Goal: Obtain resource: Download file/media

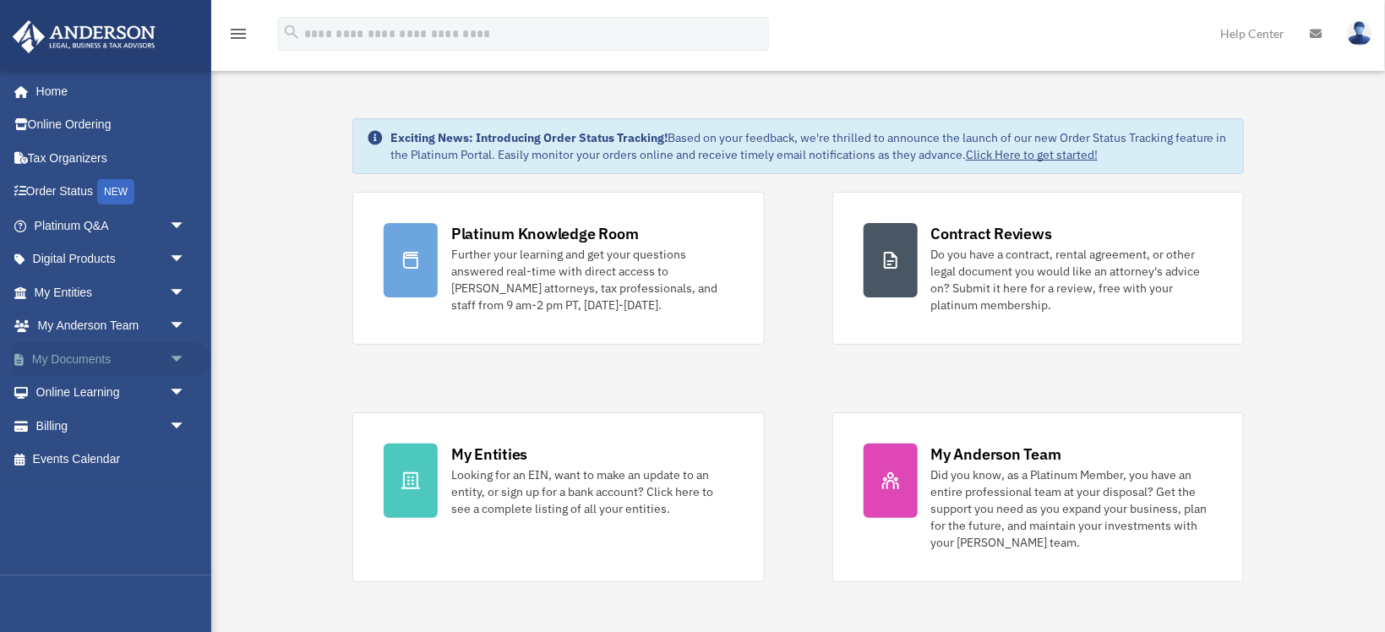
click at [177, 353] on span "arrow_drop_down" at bounding box center [186, 359] width 34 height 35
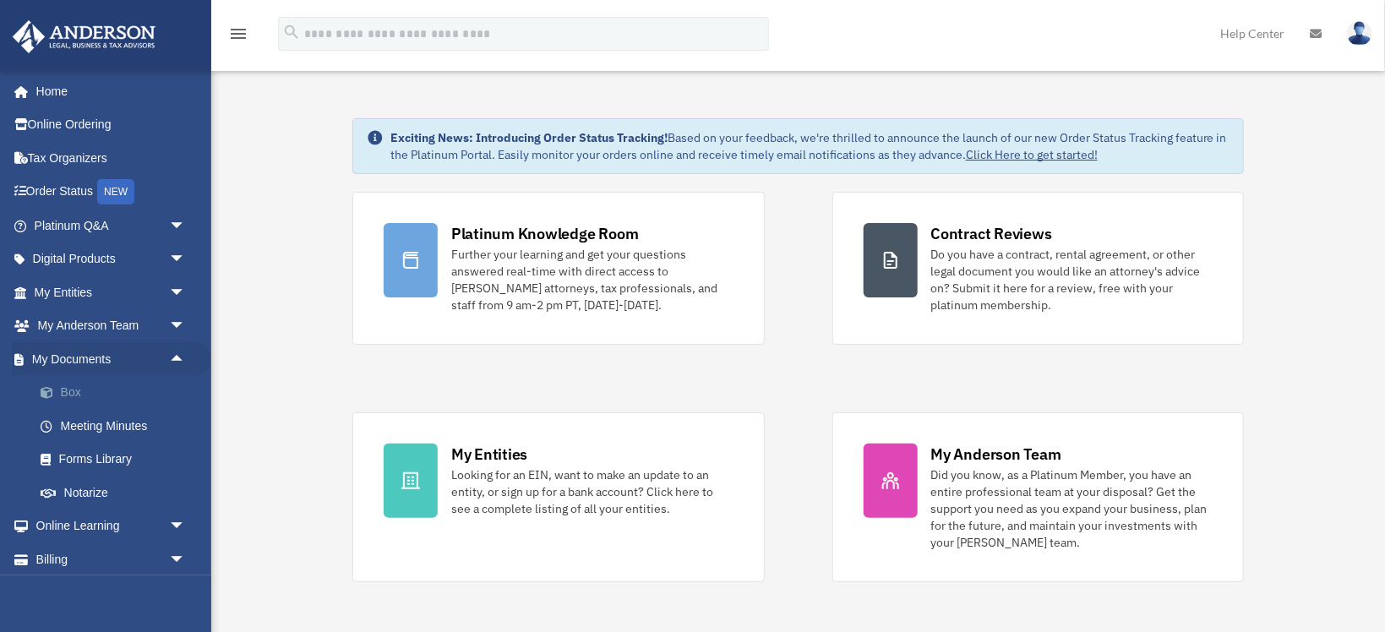
click at [70, 387] on link "Box" at bounding box center [118, 393] width 188 height 34
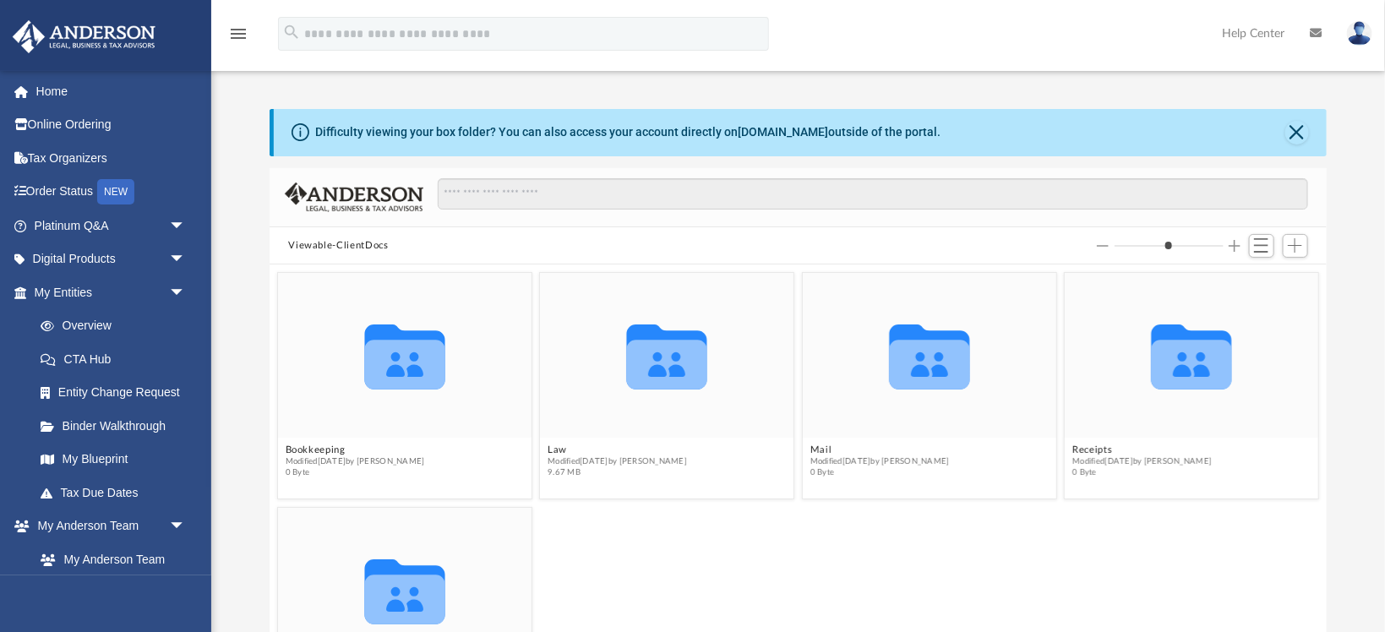
scroll to position [384, 1056]
click at [1290, 141] on button "Close" at bounding box center [1297, 133] width 24 height 24
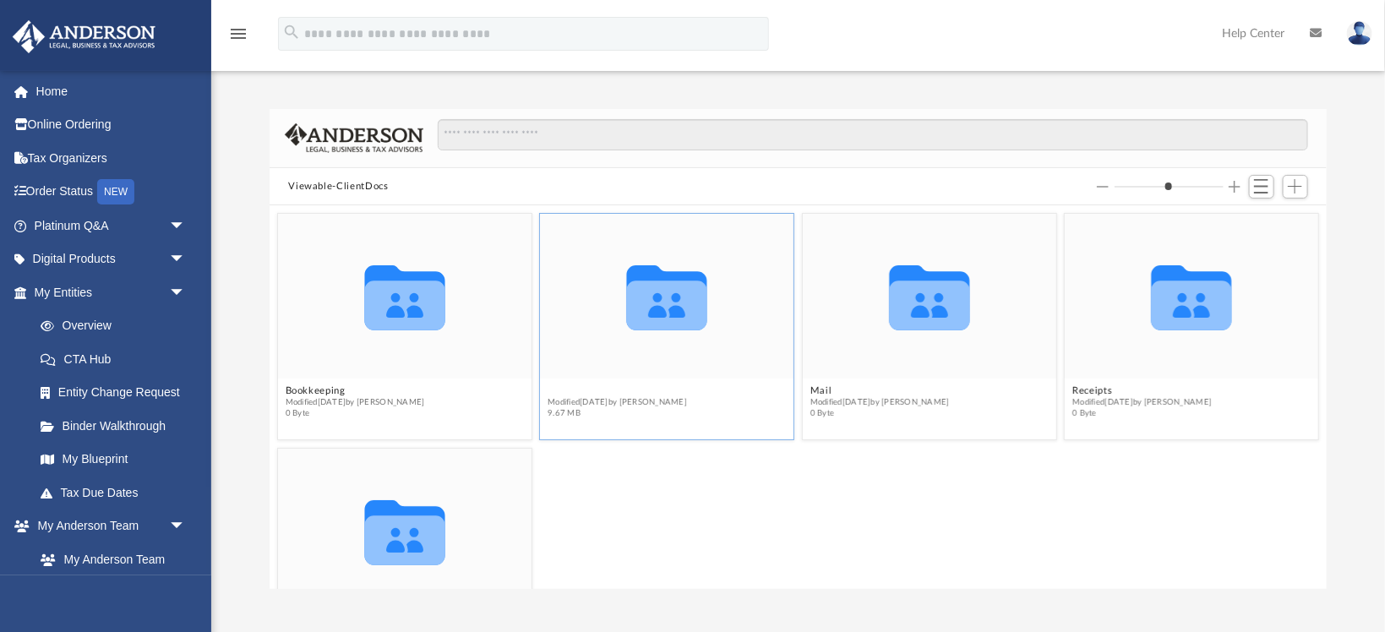
click at [555, 391] on button "Law" at bounding box center [617, 391] width 139 height 11
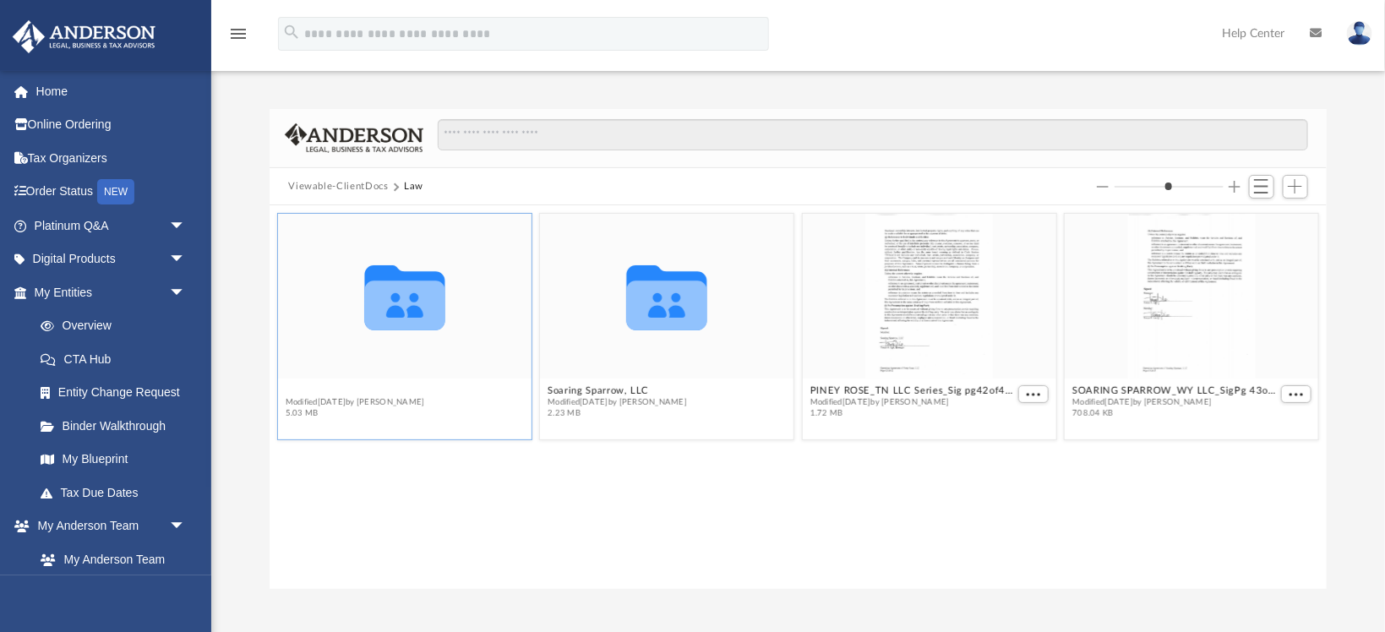
click at [308, 387] on button "Piney Rose, LLC" at bounding box center [355, 391] width 139 height 11
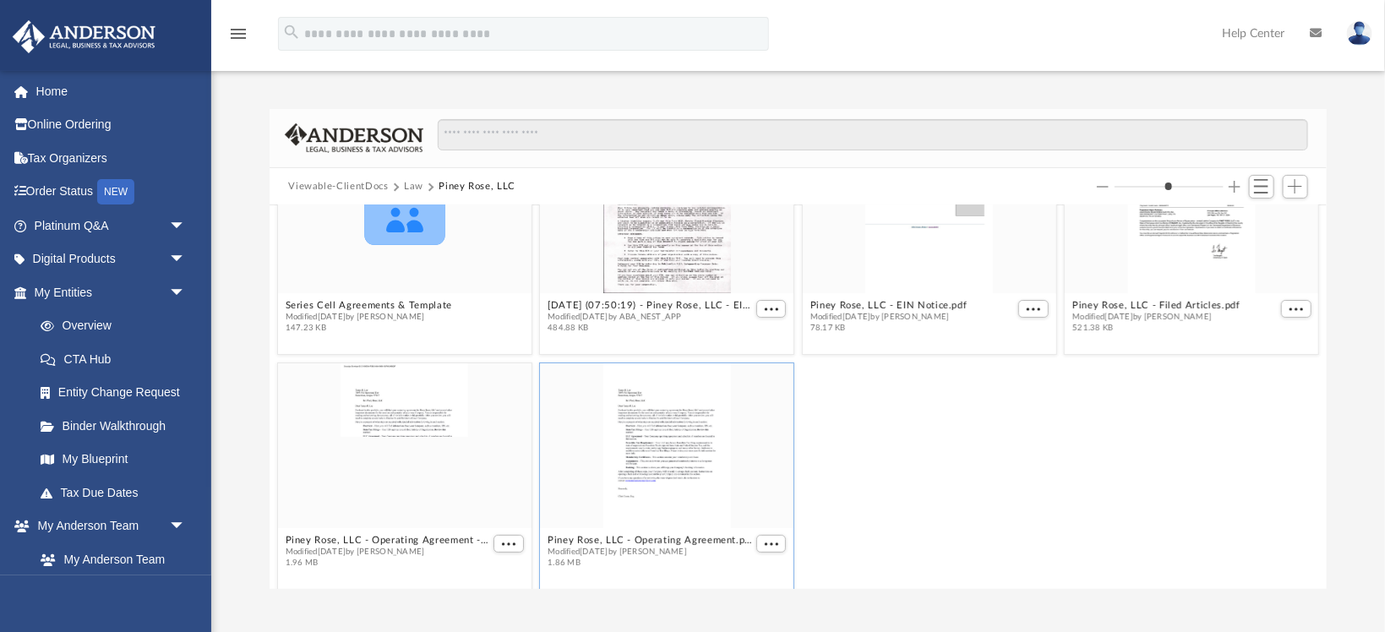
scroll to position [93, 0]
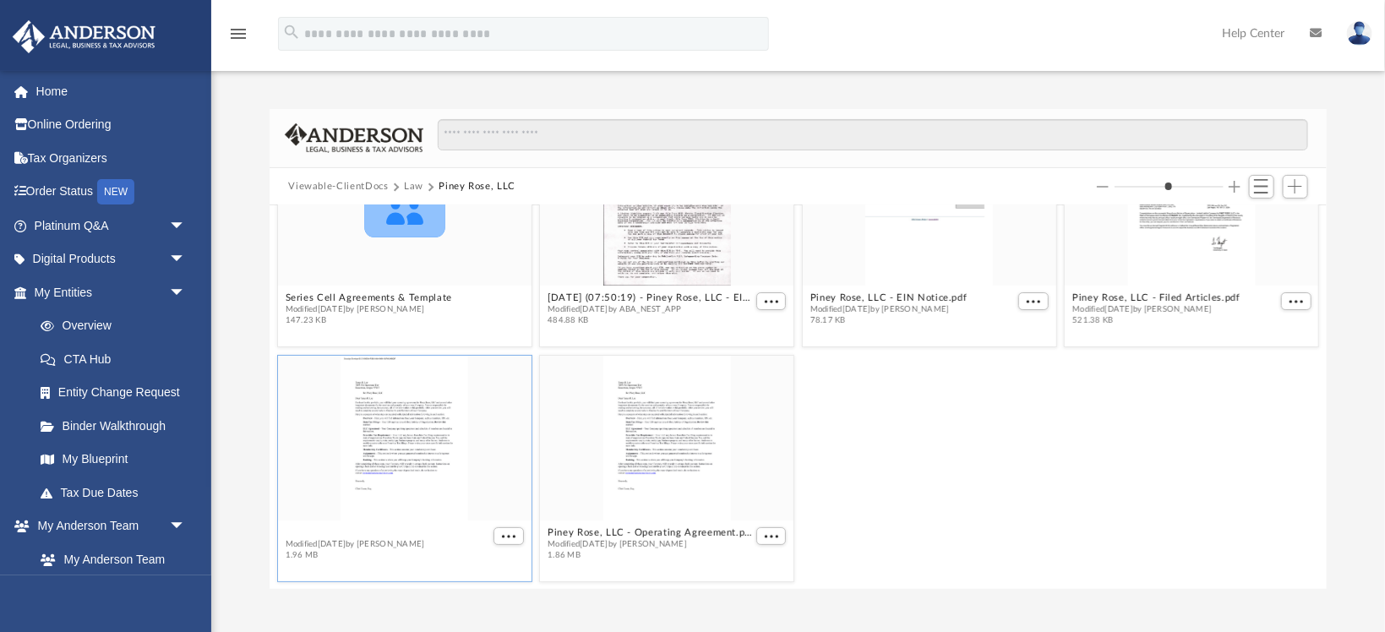
click at [428, 531] on button "Piney Rose, LLC - Operating Agreement - DocuSigned.pdf" at bounding box center [388, 533] width 204 height 11
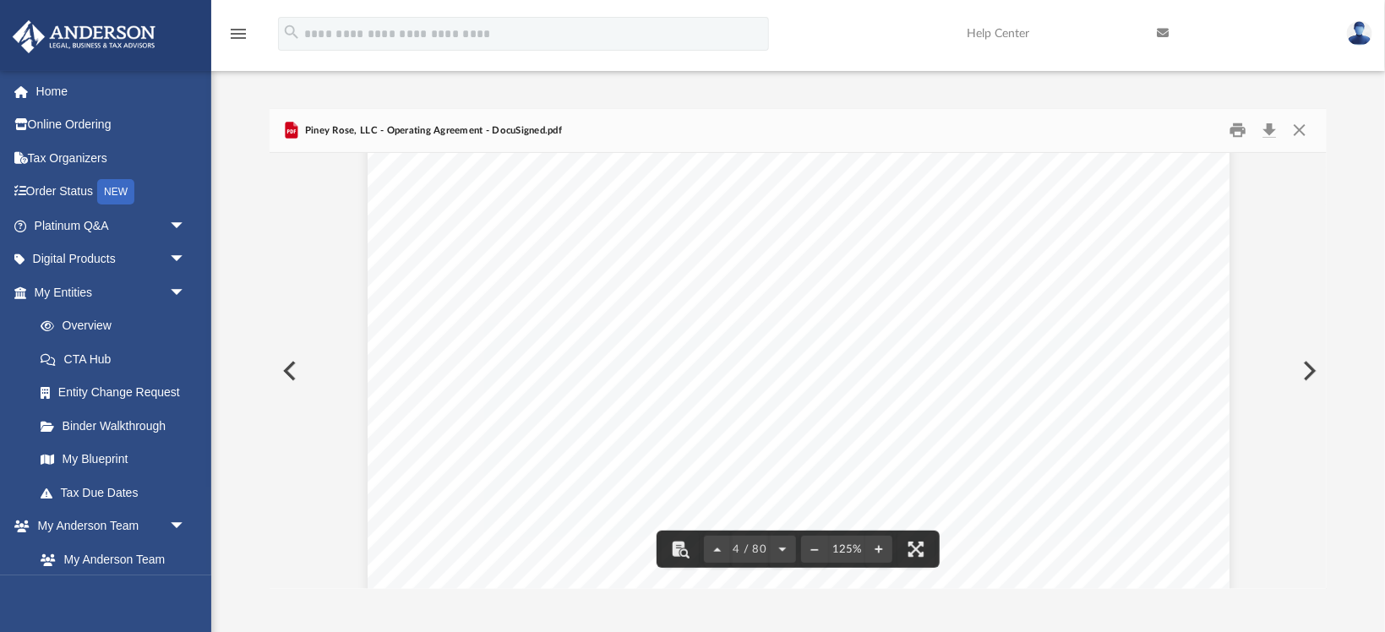
scroll to position [3825, 0]
click at [936, 457] on link "Page 4" at bounding box center [949, 454] width 85 height 19
click at [928, 464] on link "Page 4" at bounding box center [949, 454] width 85 height 19
click at [961, 462] on link "Page 4" at bounding box center [949, 454] width 85 height 19
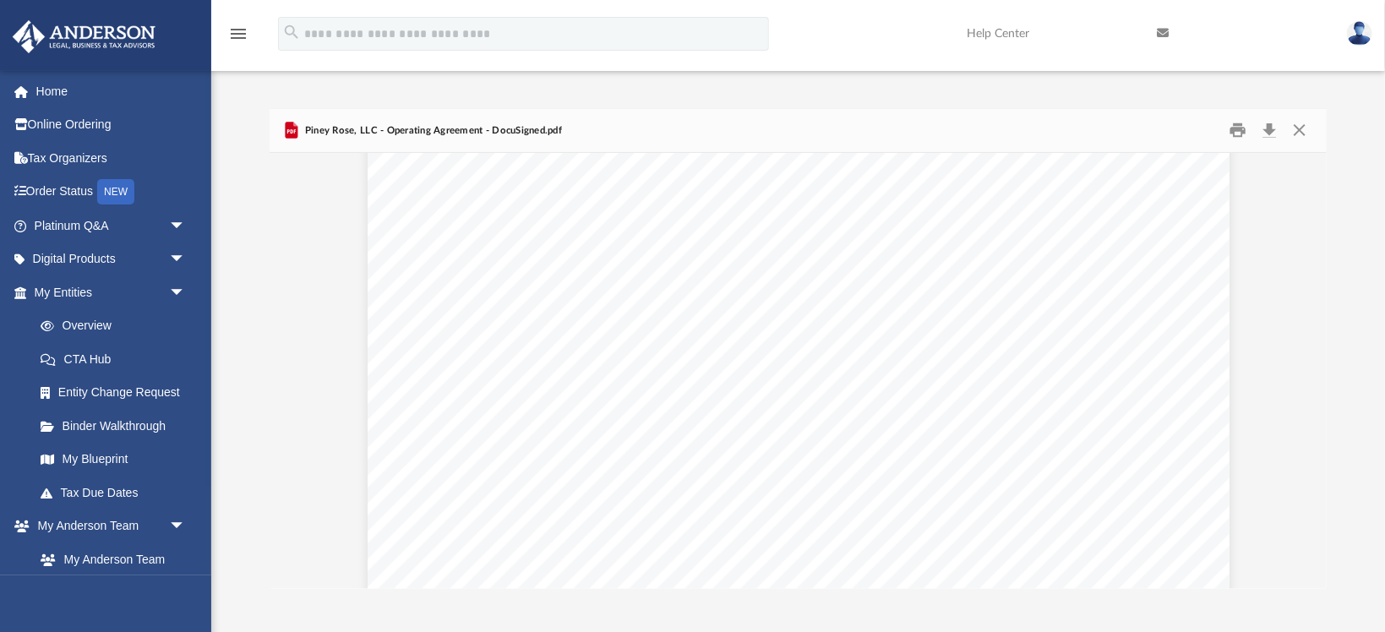
scroll to position [3422, 0]
click at [1364, 34] on img at bounding box center [1359, 33] width 25 height 25
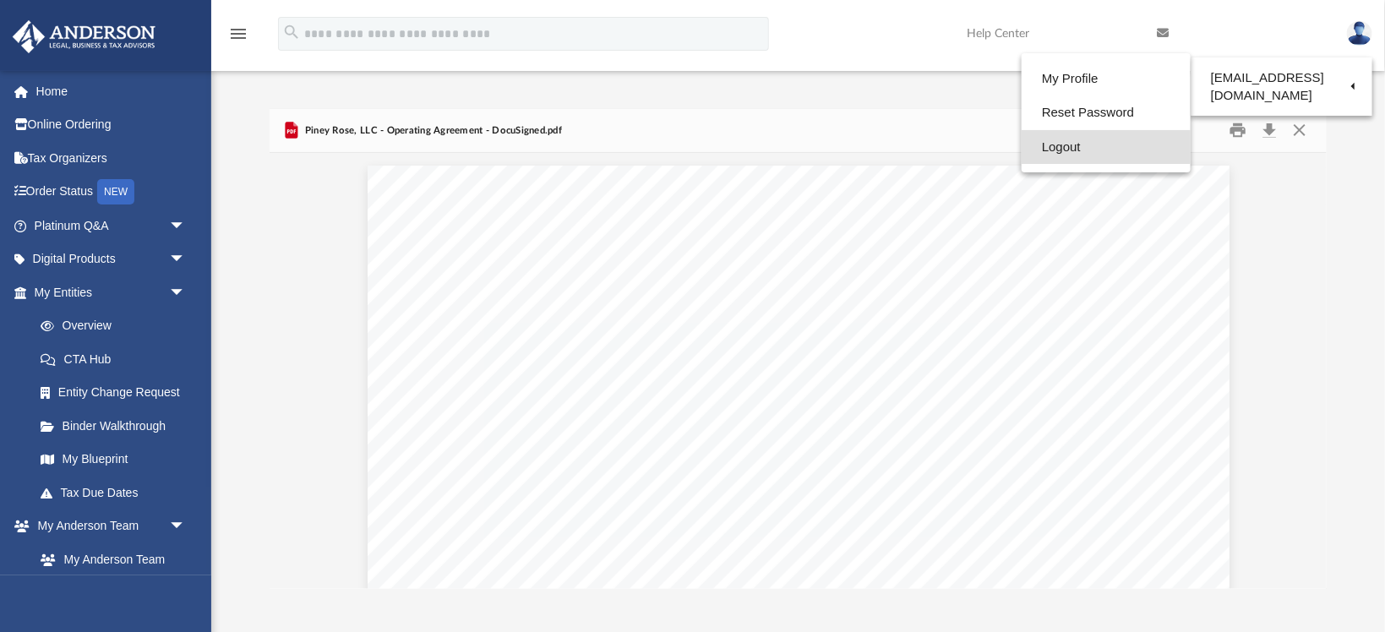
click at [1059, 153] on link "Logout" at bounding box center [1105, 147] width 169 height 35
